Goal: Information Seeking & Learning: Find specific fact

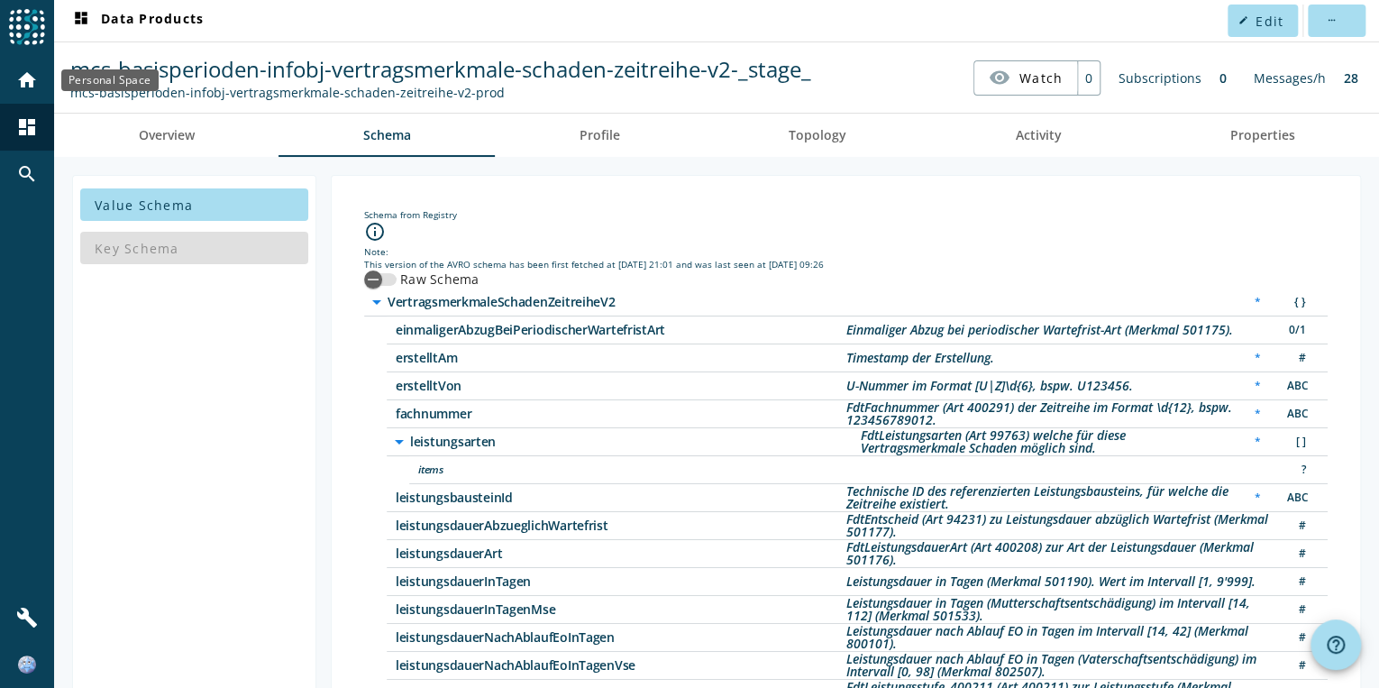
click at [32, 77] on mat-icon "home" at bounding box center [27, 80] width 22 height 22
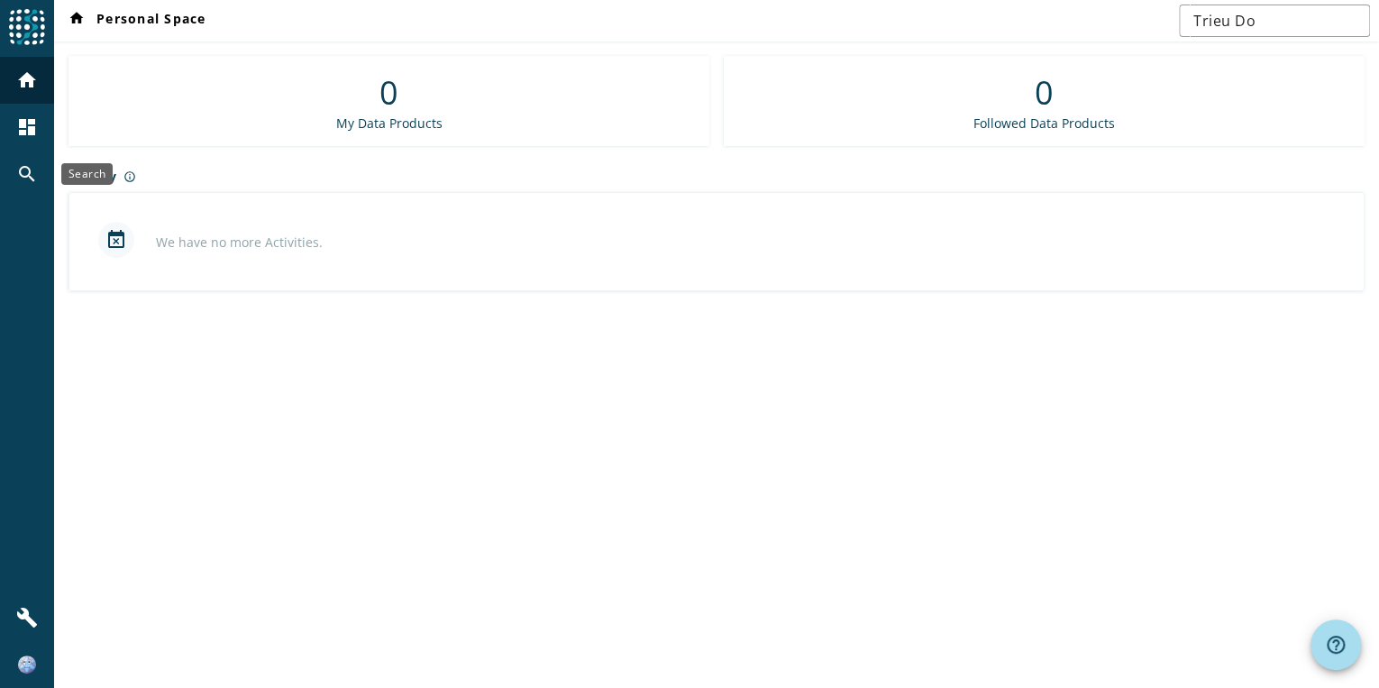
click at [23, 184] on mat-icon "search" at bounding box center [27, 174] width 22 height 22
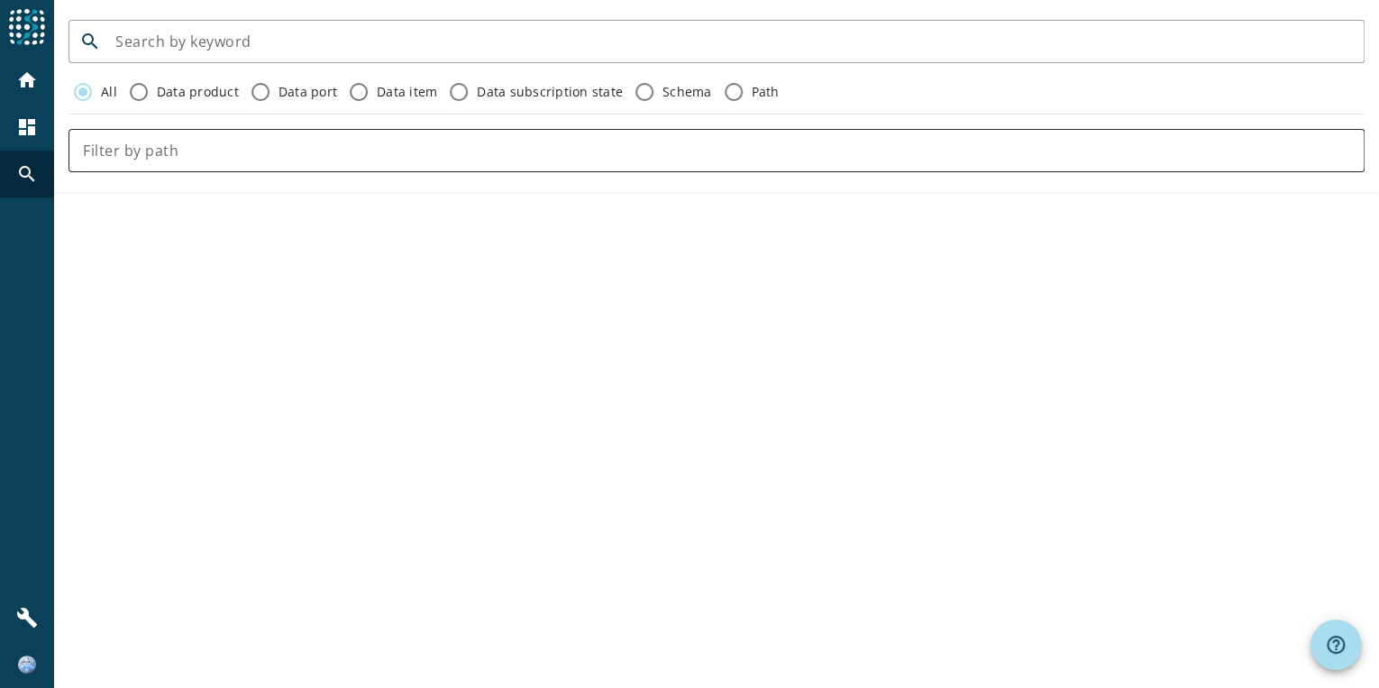
click at [369, 161] on div at bounding box center [716, 150] width 1267 height 43
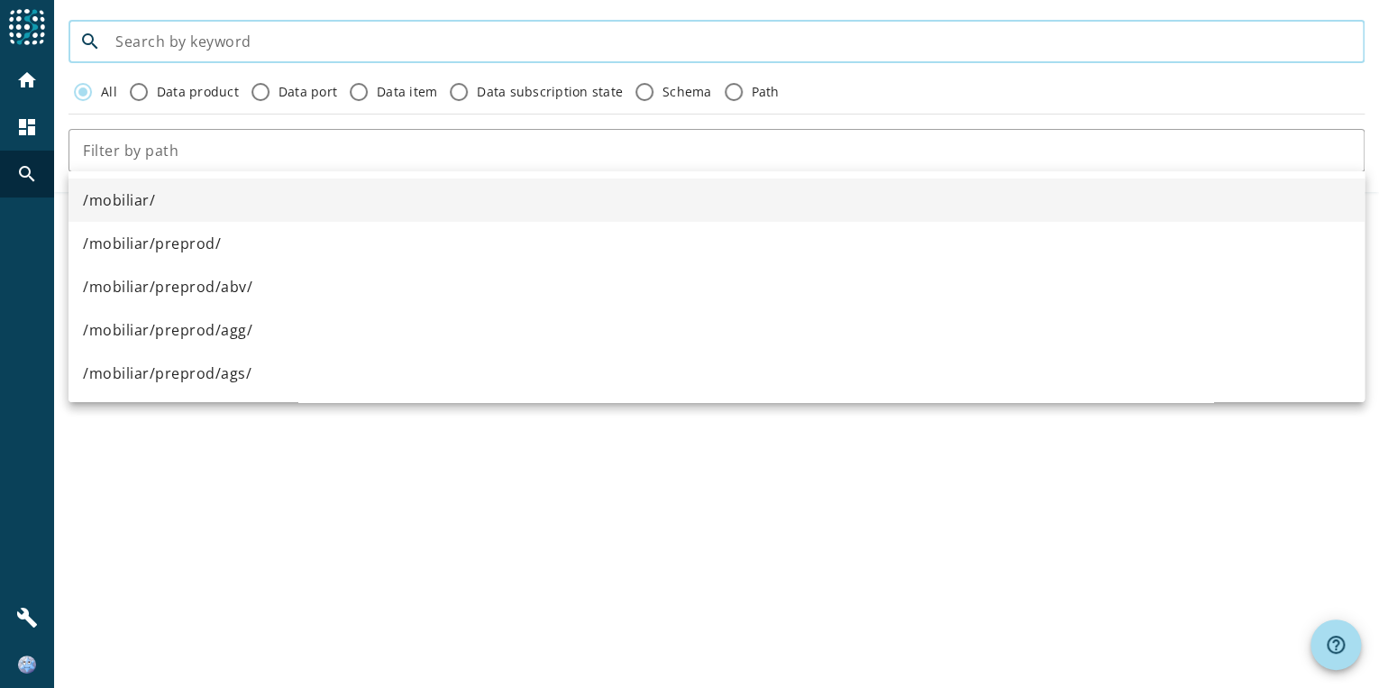
click at [318, 49] on input at bounding box center [732, 42] width 1235 height 22
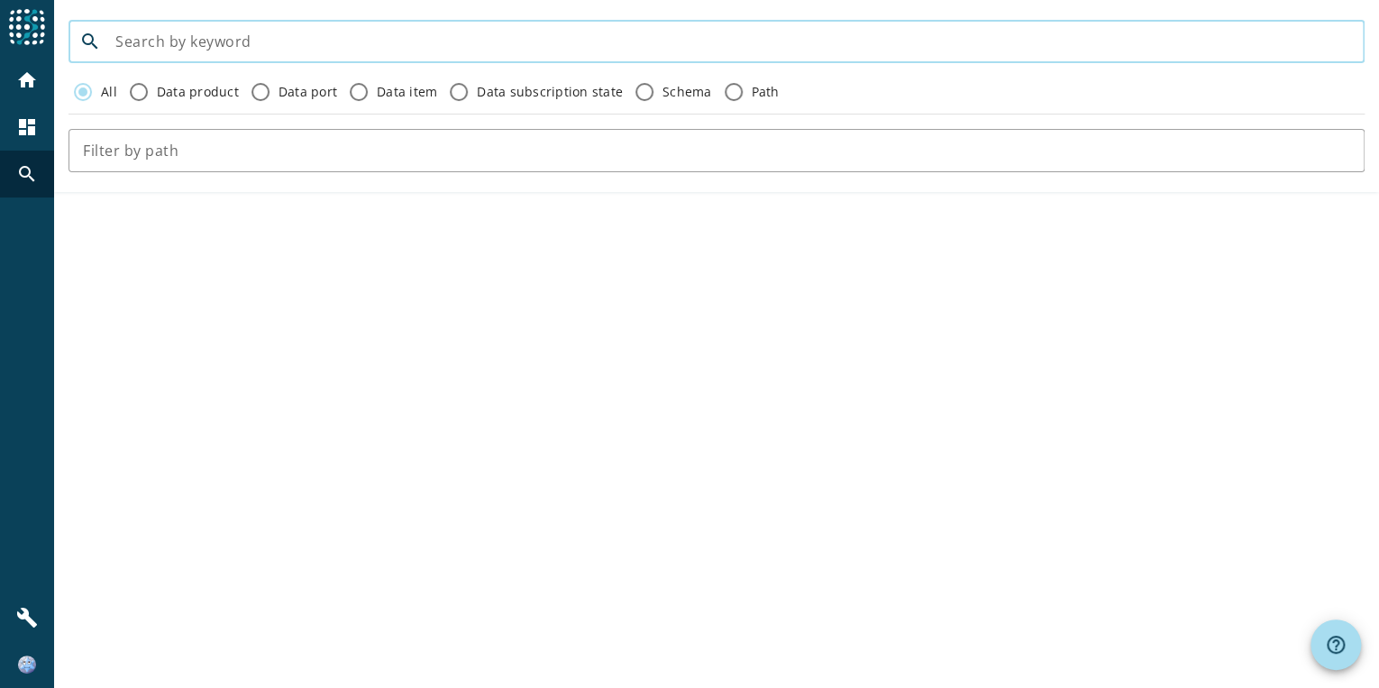
paste input "mcs-basisperioden-infobj-vertragsmerkmale-schaden-zeitreihe-v2"
type input "mcs-basisperioden-infobj-vertragsmerkmale-schaden-zeitreihe-v2"
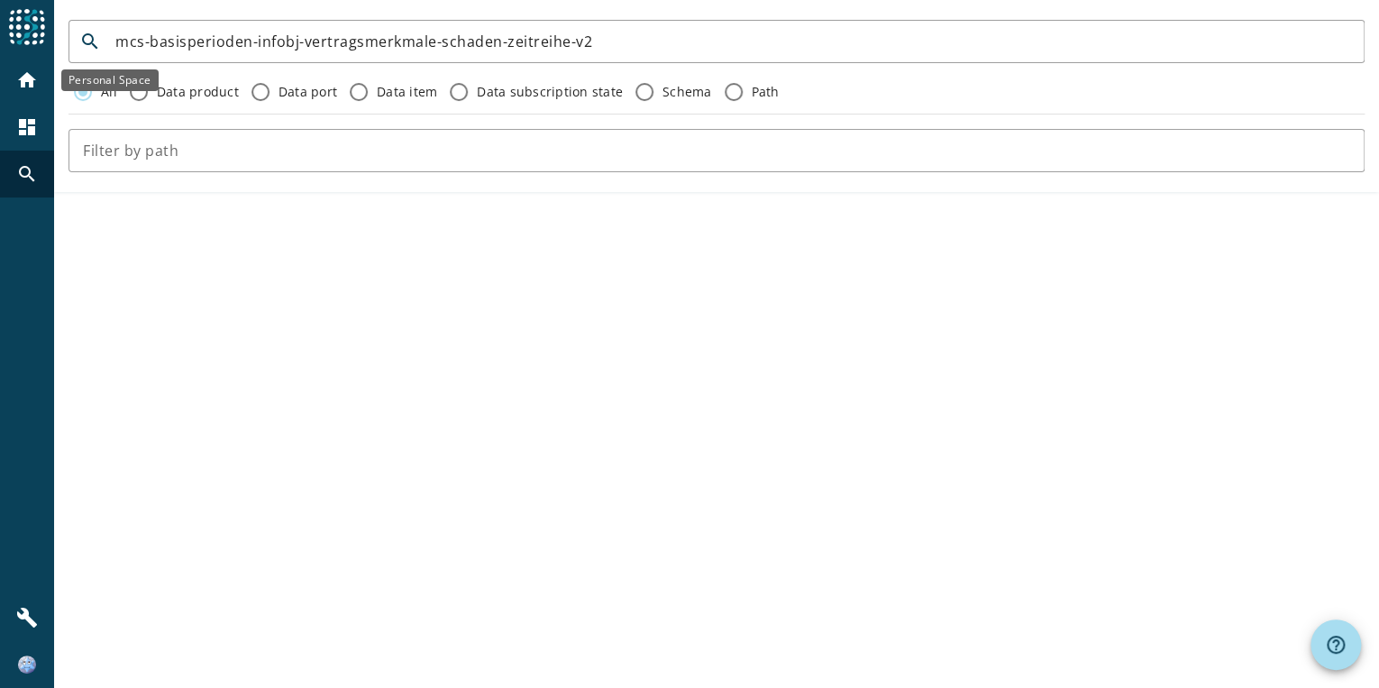
click at [24, 69] on mat-icon "home" at bounding box center [27, 80] width 22 height 22
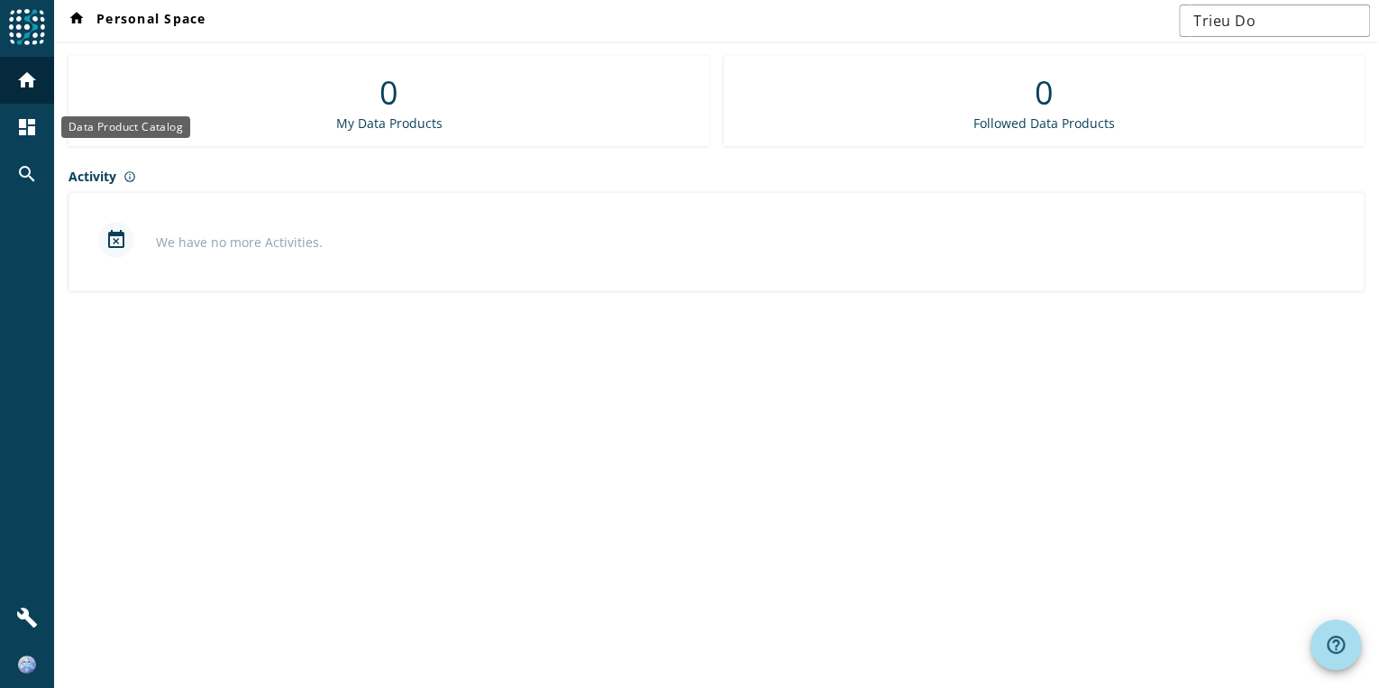
click at [25, 126] on mat-icon "dashboard" at bounding box center [27, 127] width 22 height 22
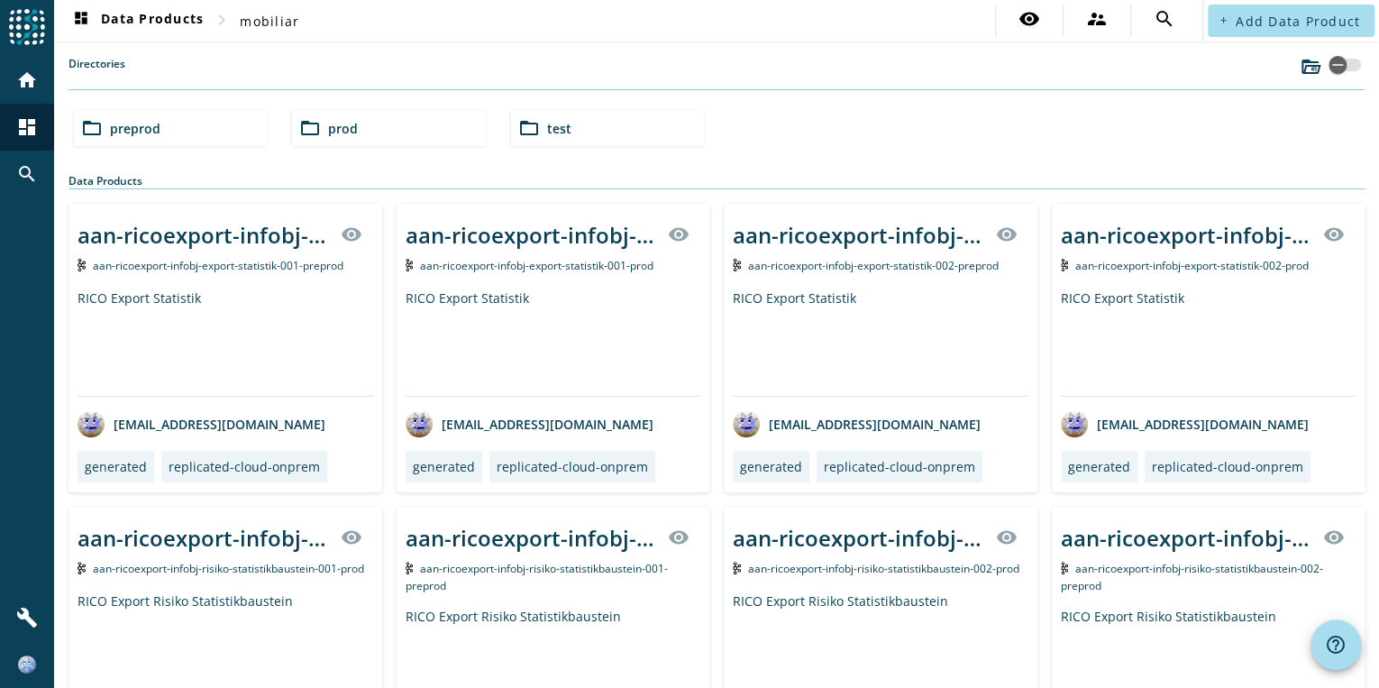
click at [207, 128] on div "folder_open preprod" at bounding box center [170, 128] width 193 height 36
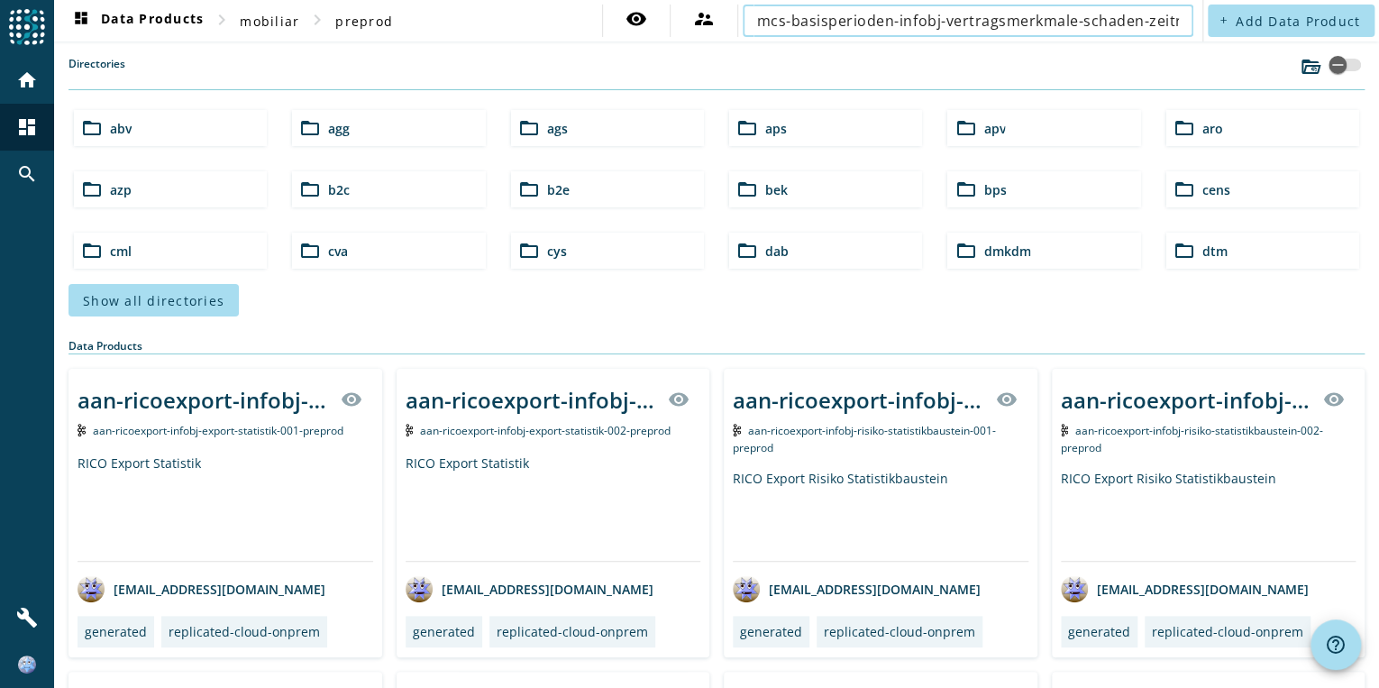
scroll to position [0, 61]
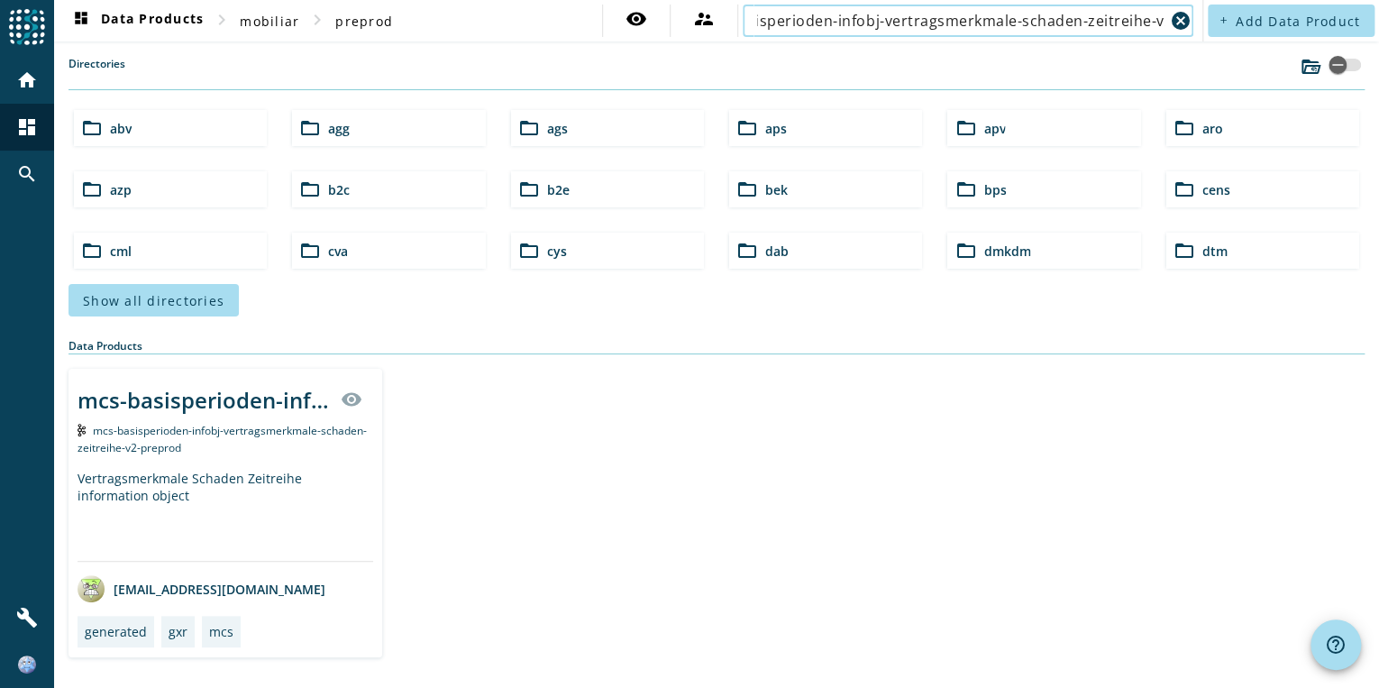
type input "mcs-basisperioden-infobj-vertragsmerkmale-schaden-zeitreihe-v2"
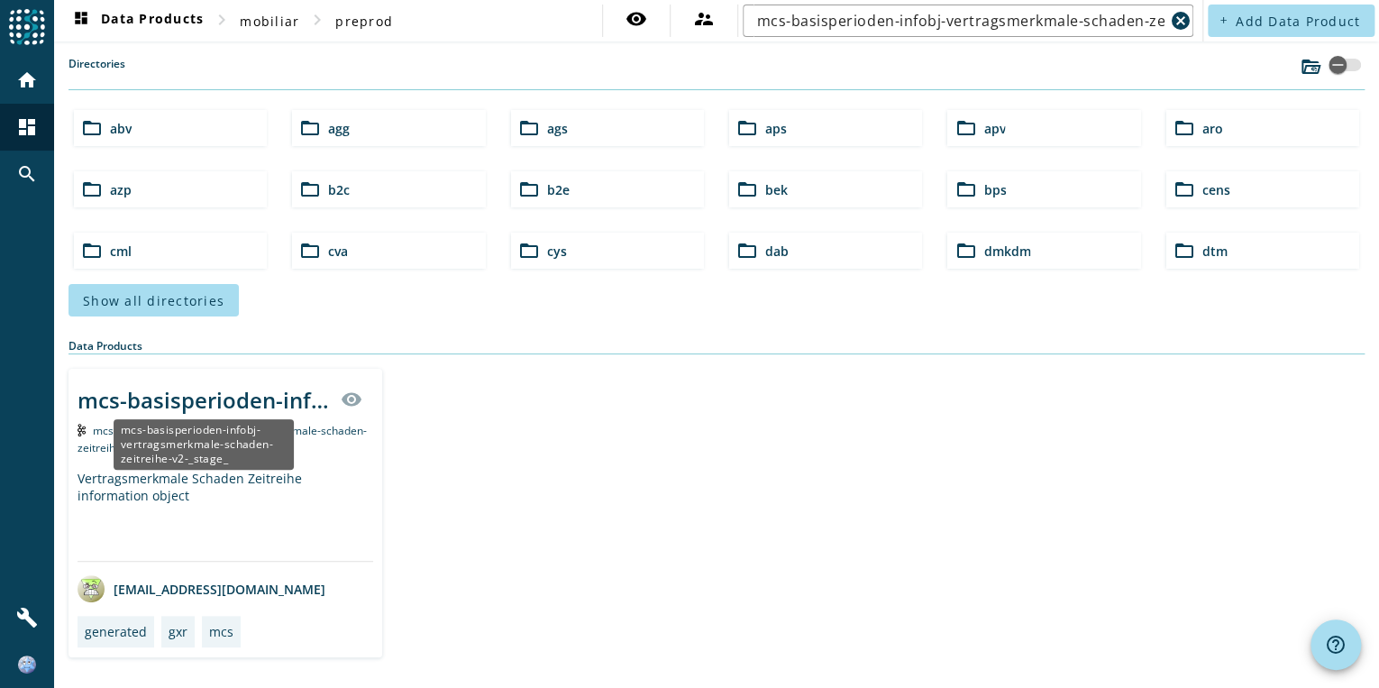
click at [248, 419] on div "mcs-basisperioden-infobj-vertragsmerkmale-schaden-zeitreihe-v2-_stage_" at bounding box center [204, 444] width 180 height 50
click at [249, 400] on div "mcs-basisperioden-infobj-vertragsmerkmale-schaden-zeitreihe-v2-_stage_" at bounding box center [204, 400] width 252 height 30
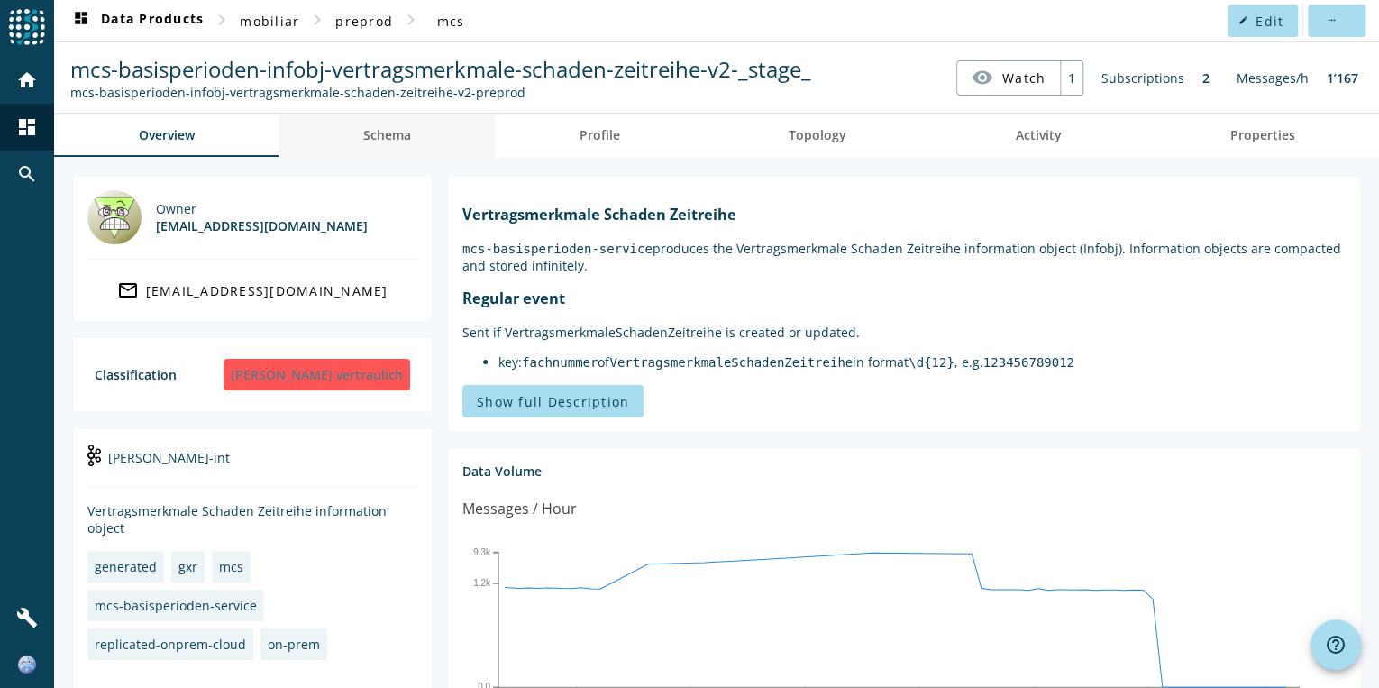
click at [415, 149] on link "Schema" at bounding box center [386, 135] width 216 height 43
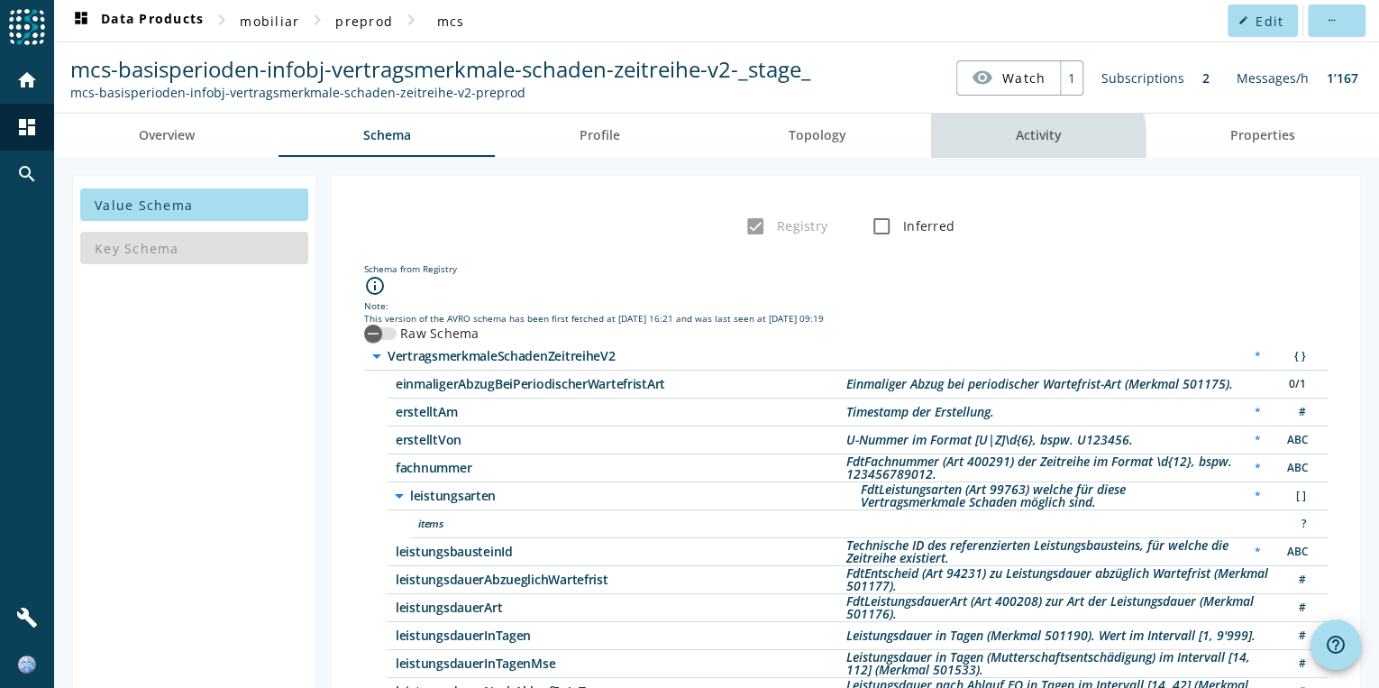
click at [1021, 145] on span "Activity" at bounding box center [1038, 135] width 46 height 43
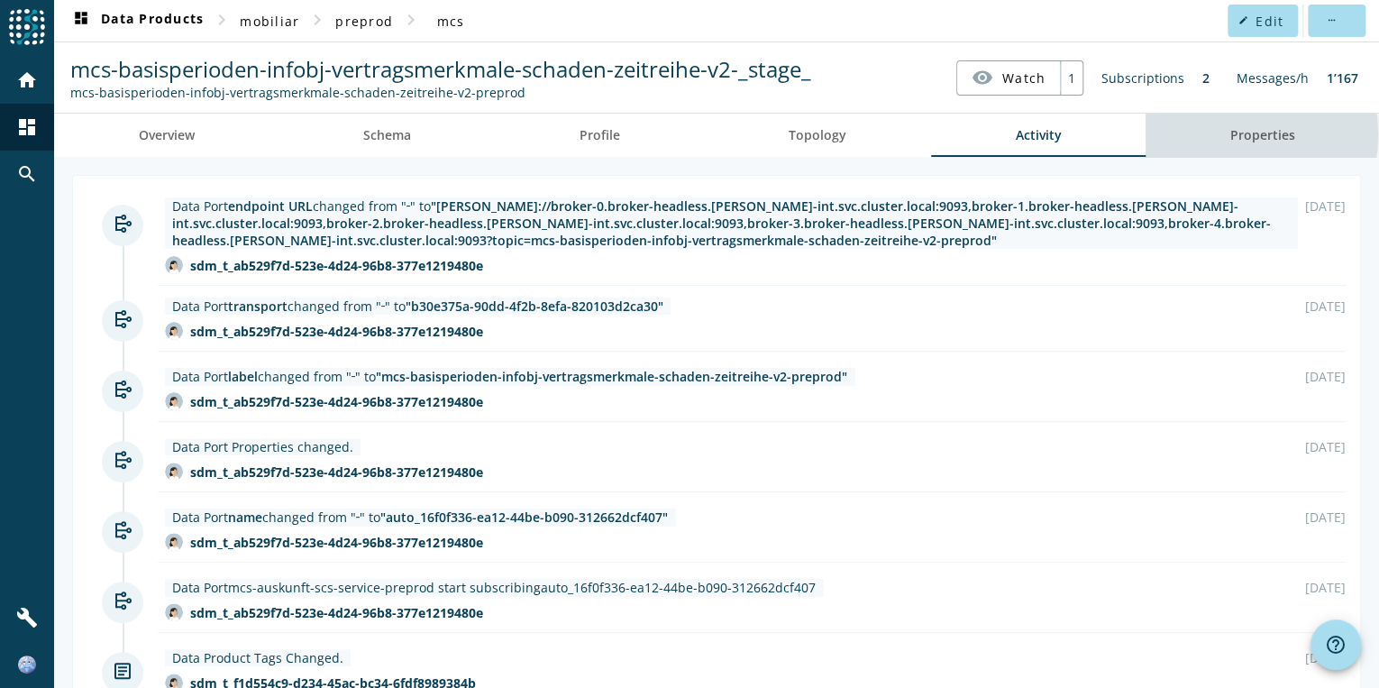
click at [1210, 134] on link "Properties" at bounding box center [1261, 135] width 233 height 43
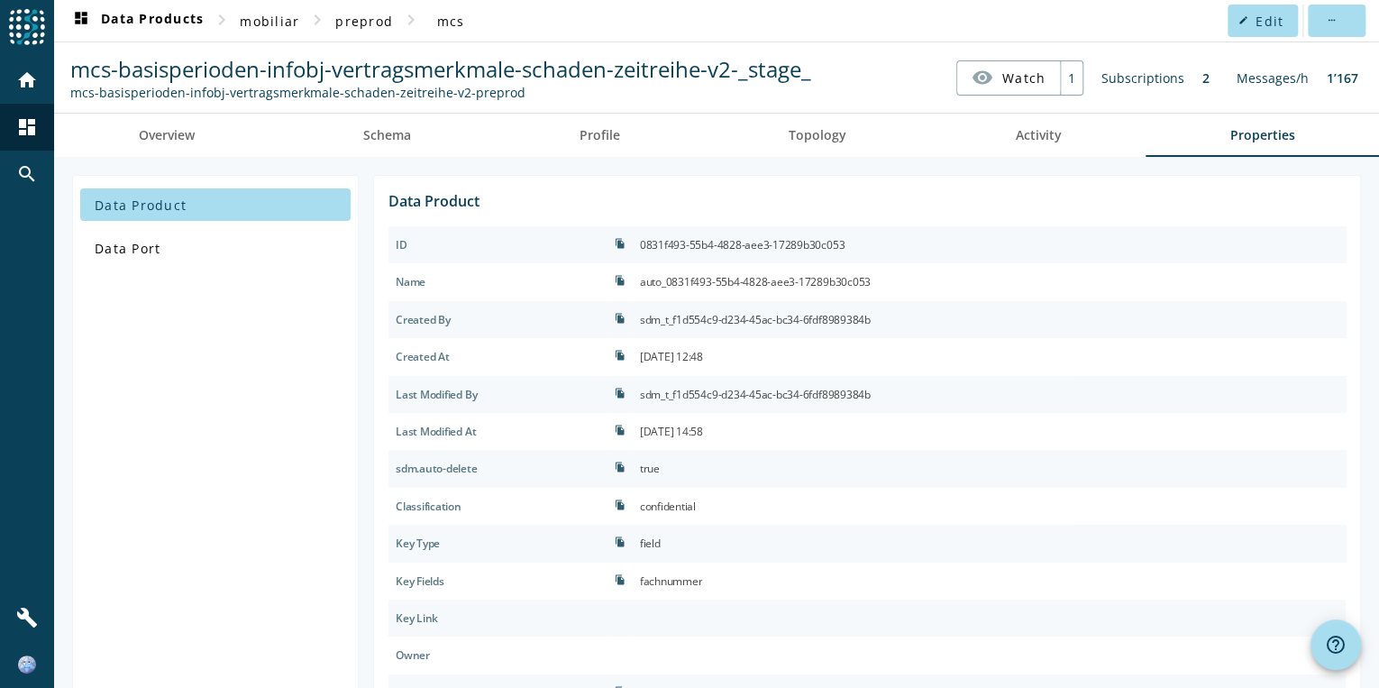
click at [1151, 76] on div "Subscriptions" at bounding box center [1142, 77] width 101 height 35
click at [1152, 76] on div "Subscriptions" at bounding box center [1142, 77] width 101 height 35
click at [1255, 79] on div "Messages/h" at bounding box center [1272, 77] width 90 height 35
click at [166, 140] on span "Overview" at bounding box center [167, 135] width 56 height 13
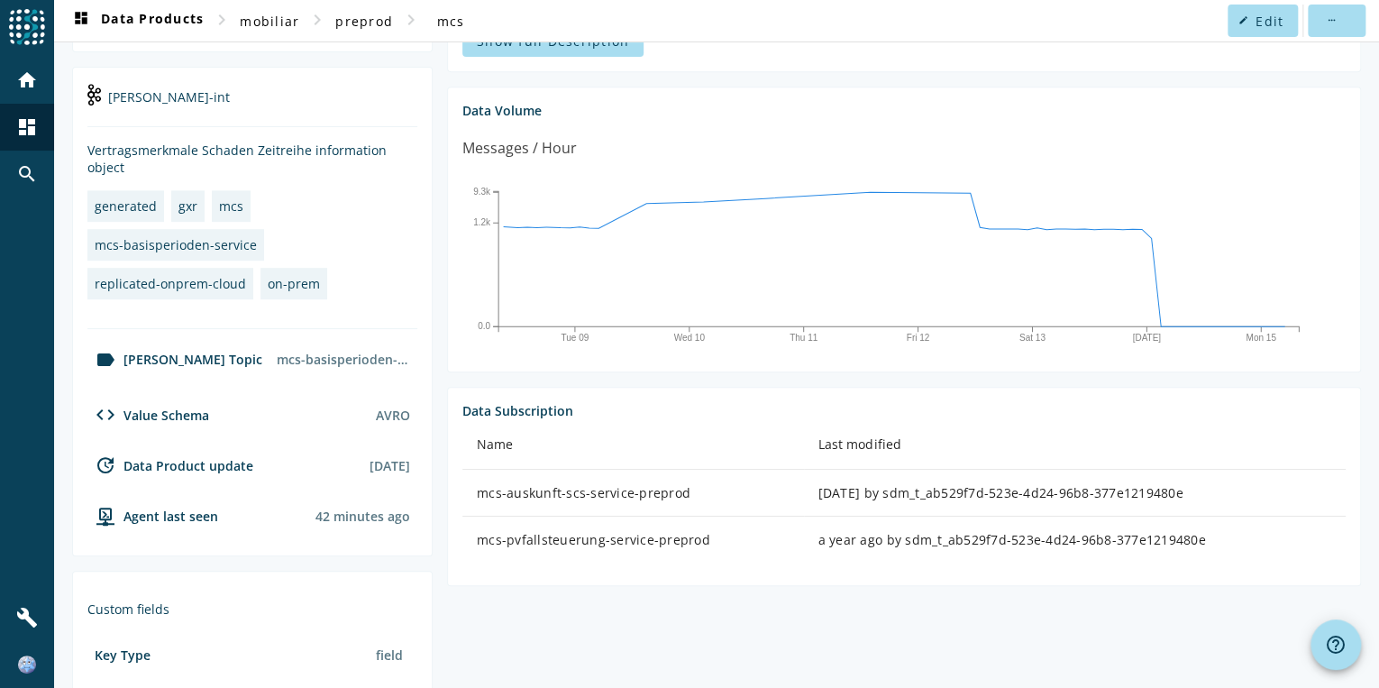
scroll to position [593, 0]
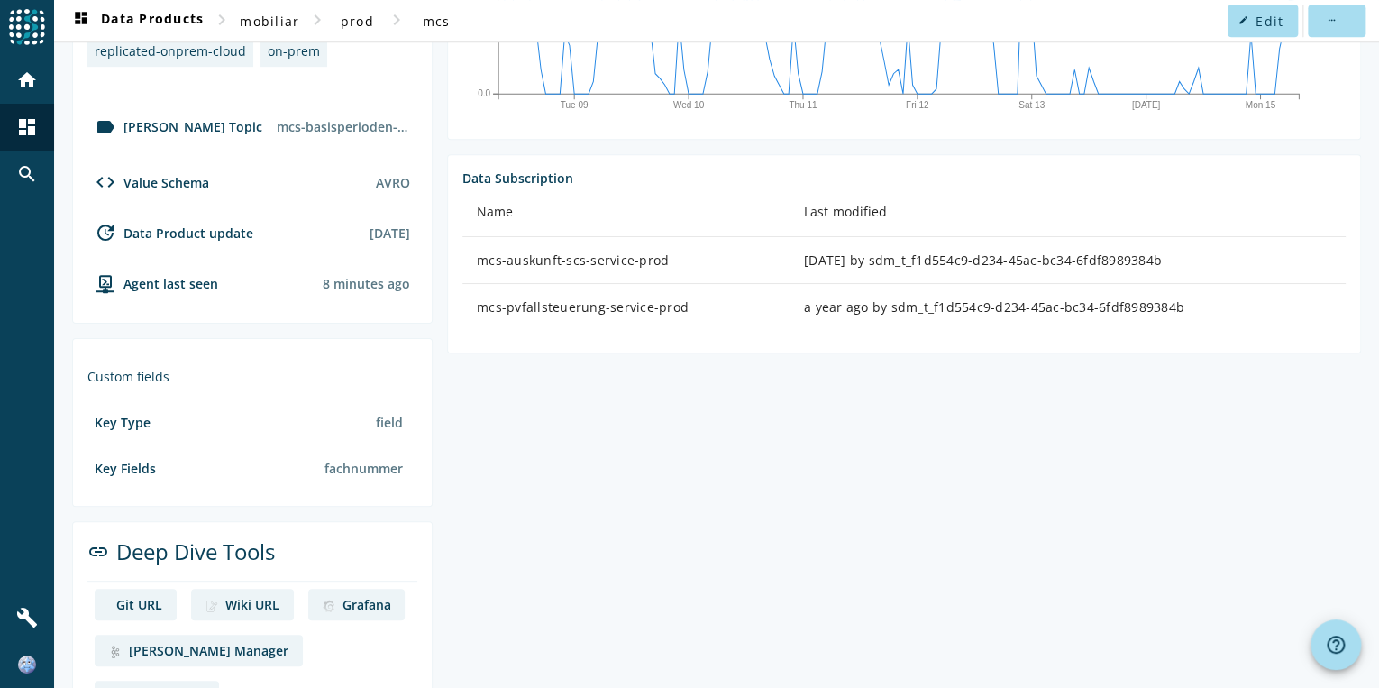
scroll to position [377, 0]
